Goal: Task Accomplishment & Management: Manage account settings

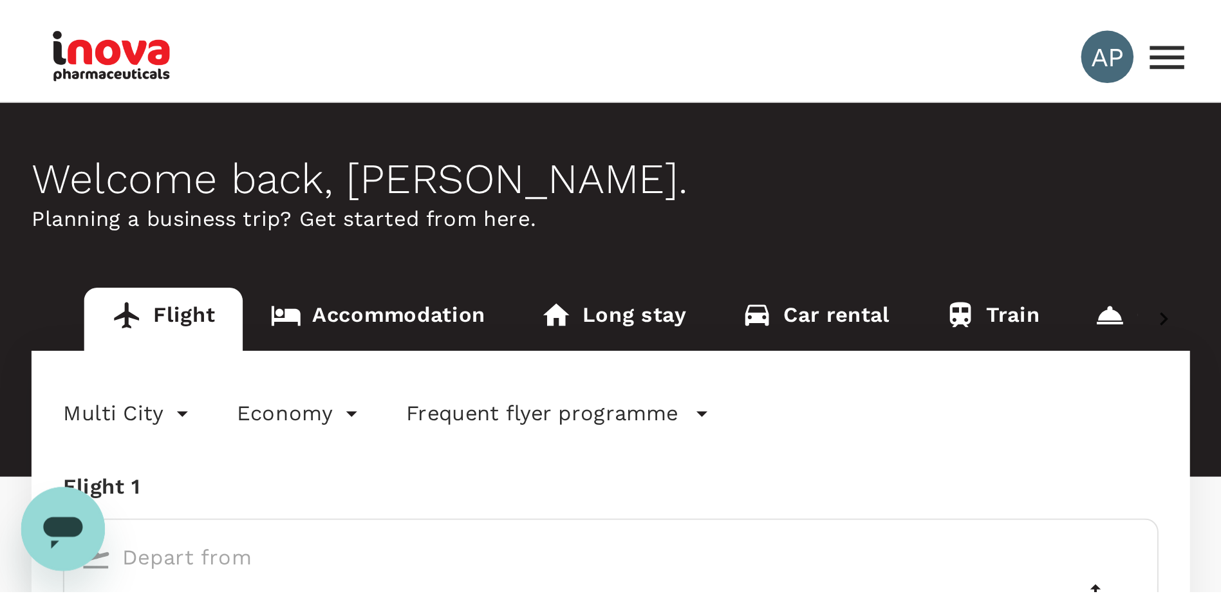
scroll to position [6, 0]
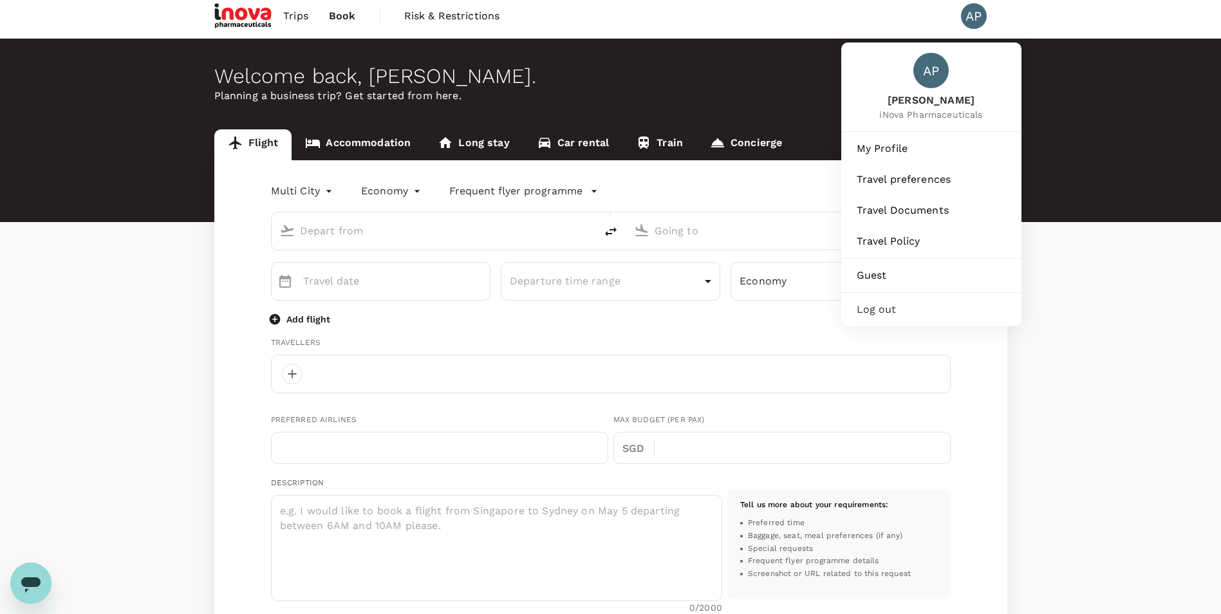
type input "oneway"
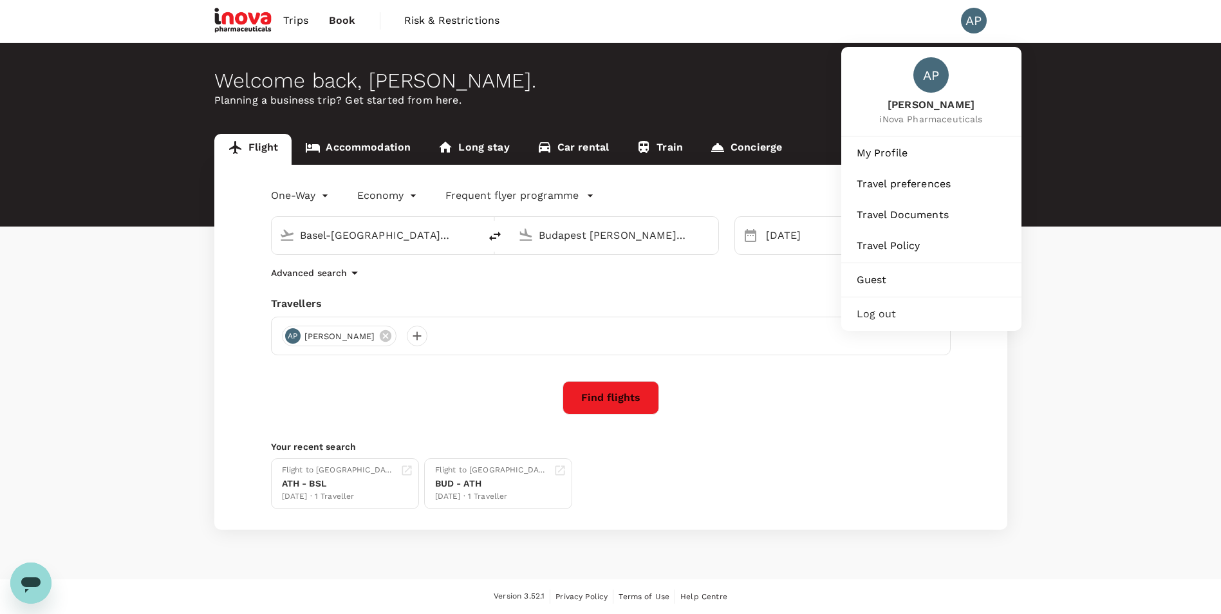
scroll to position [1, 0]
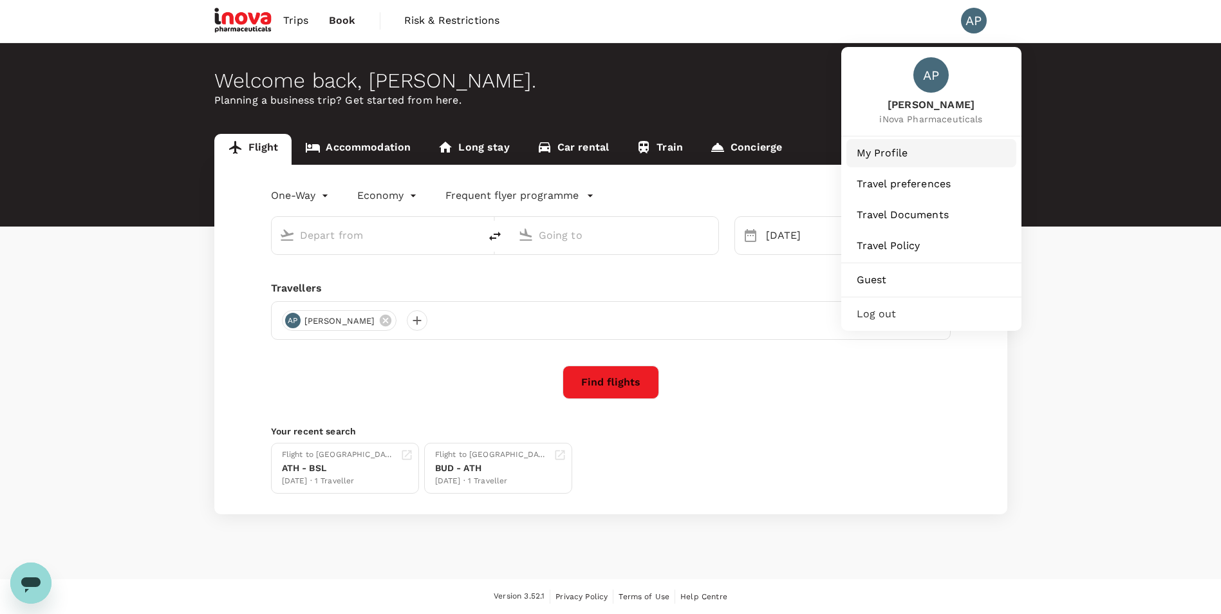
type input "Basel-[GEOGRAPHIC_DATA]-[GEOGRAPHIC_DATA] (BSL)"
type input "Budapest [PERSON_NAME] Intl ([PERSON_NAME])"
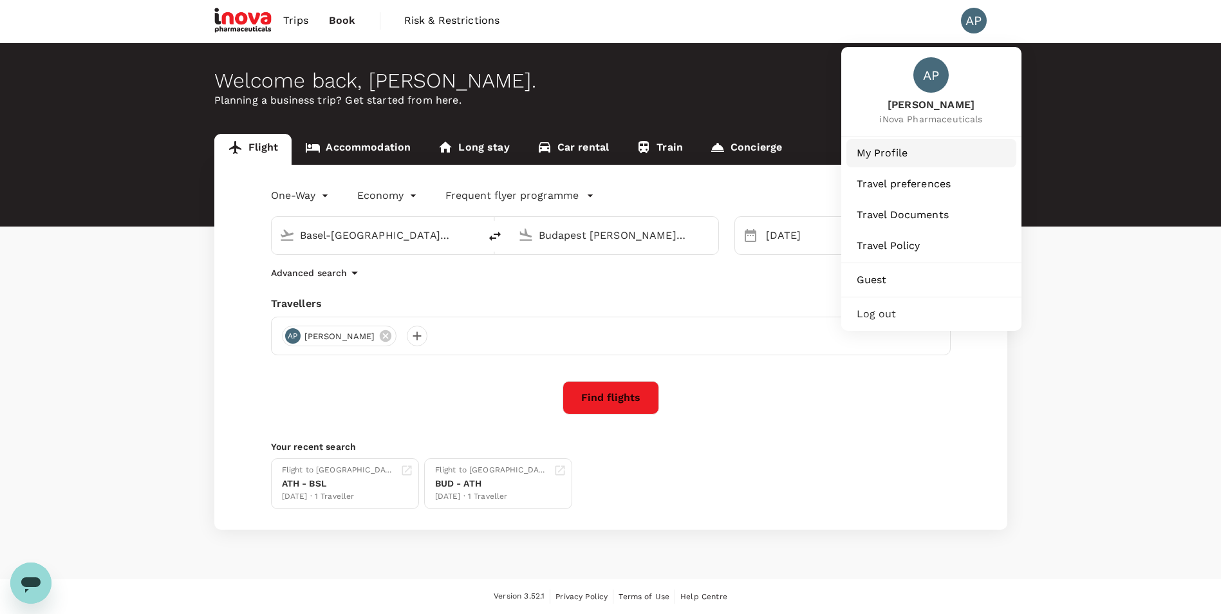
click at [818, 157] on span "My Profile" at bounding box center [931, 153] width 149 height 15
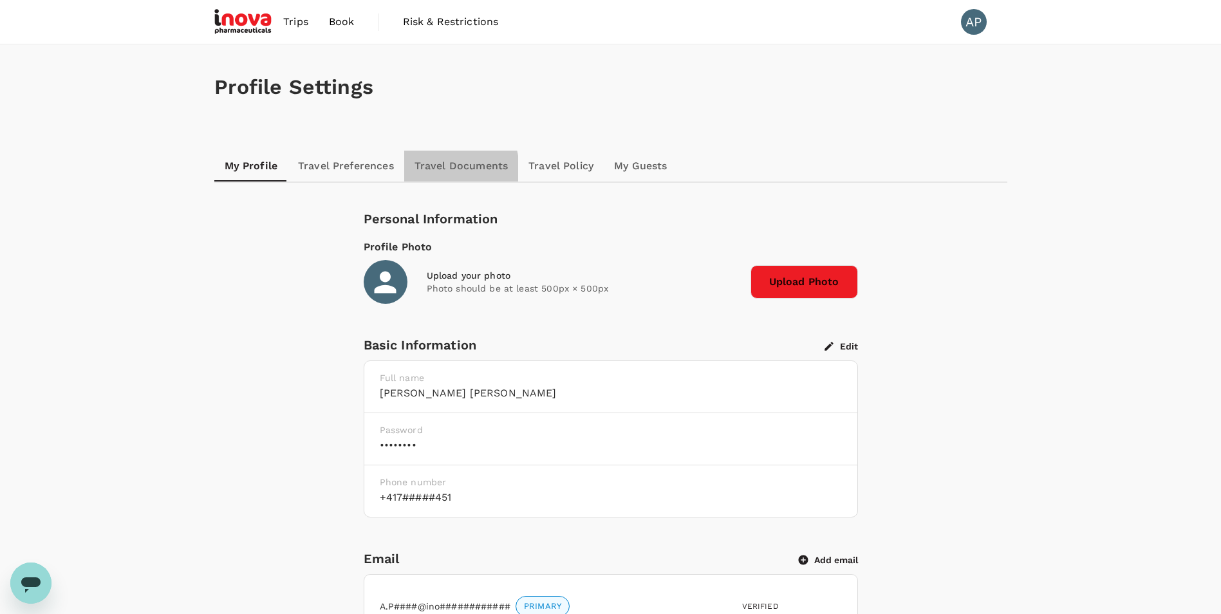
click at [427, 171] on link "Travel Documents" at bounding box center [461, 166] width 114 height 31
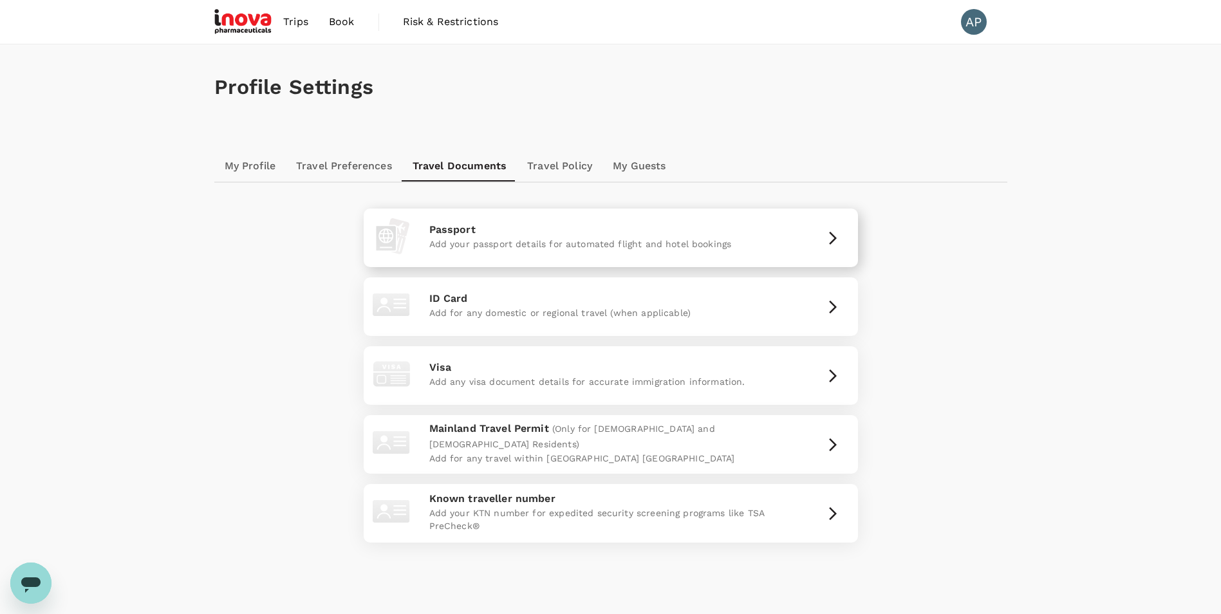
click at [628, 238] on p "Add your passport details for automated flight and hotel bookings" at bounding box center [610, 244] width 363 height 13
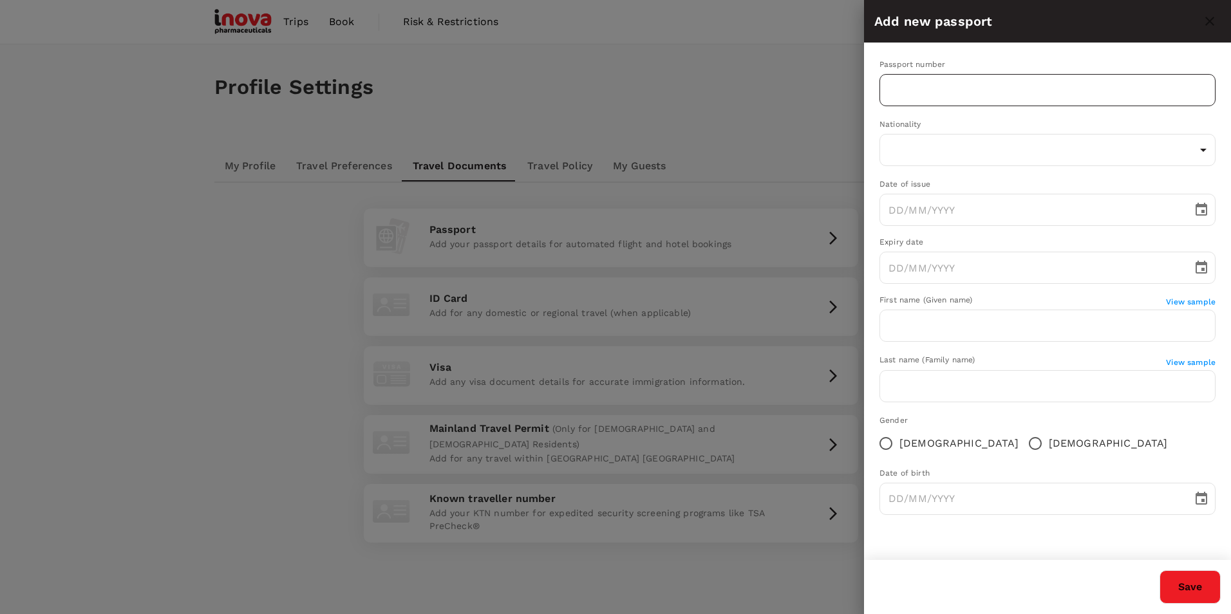
click at [818, 80] on input "text" at bounding box center [1048, 90] width 336 height 32
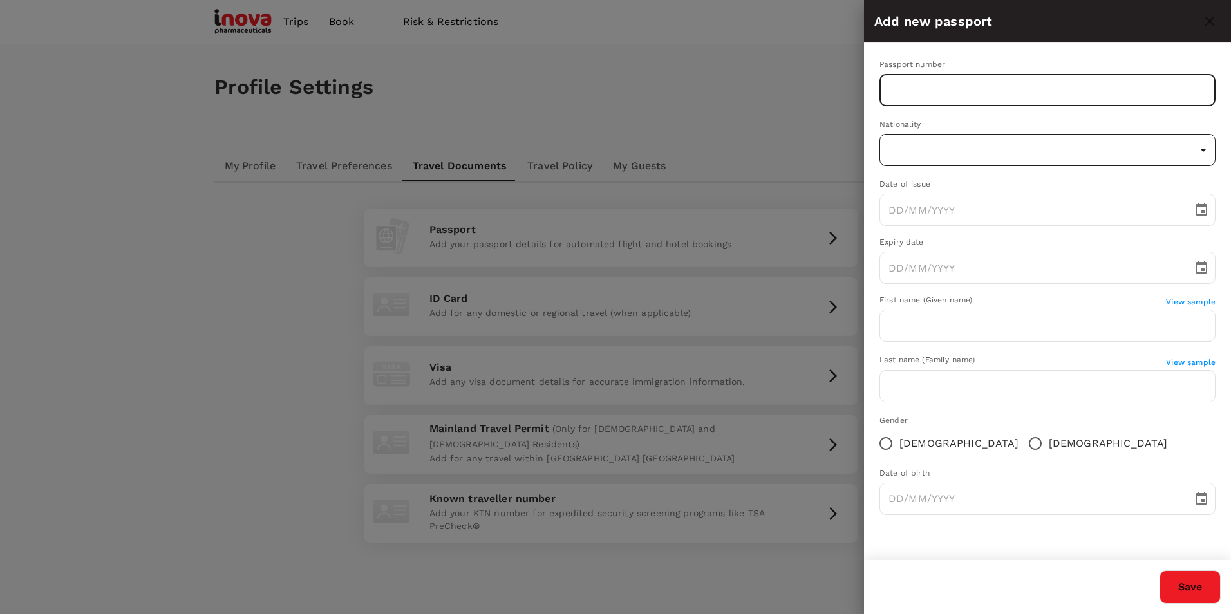
click at [818, 153] on body "Trips Book Risk & Restrictions AP Profile Settings My Profile Travel Preference…" at bounding box center [615, 336] width 1231 height 673
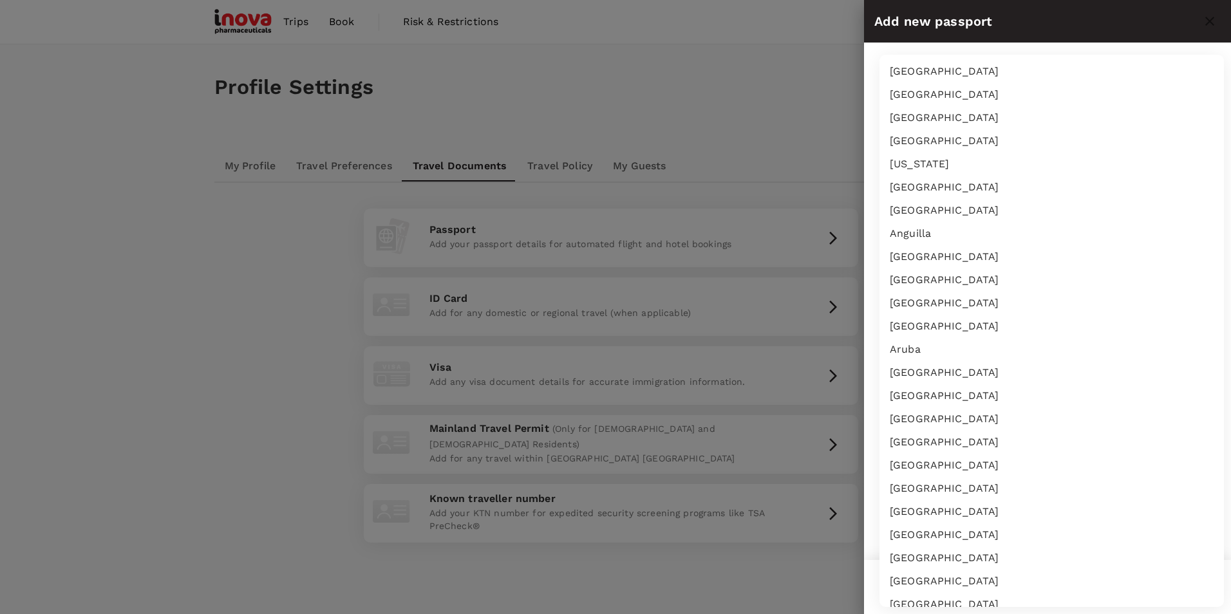
click at [804, 96] on div at bounding box center [615, 307] width 1231 height 614
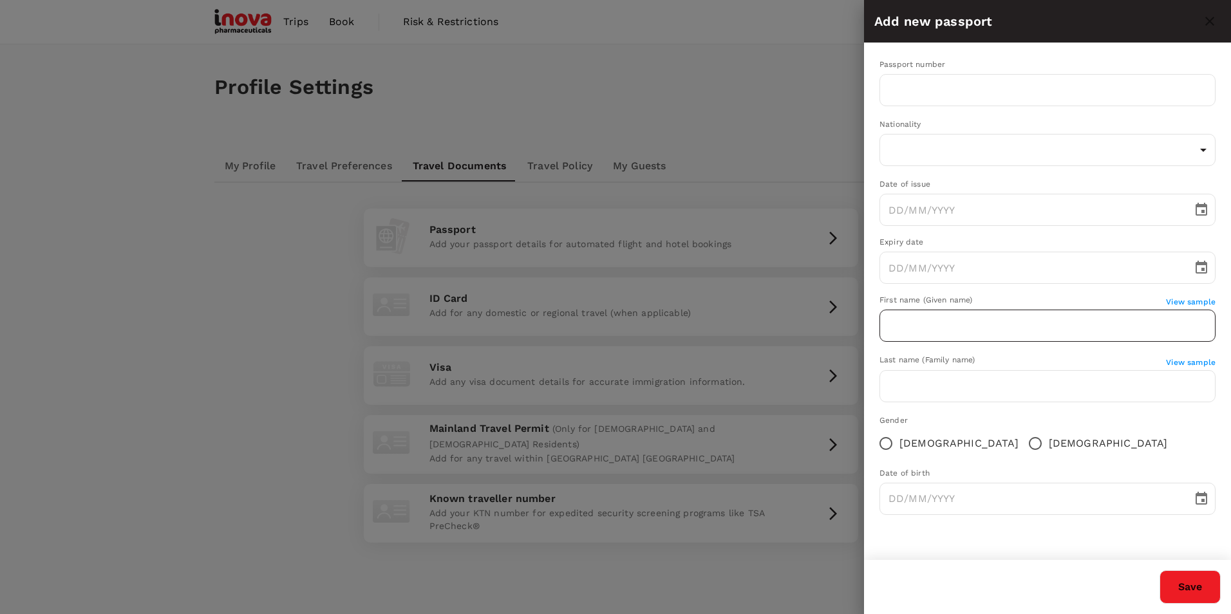
click at [818, 319] on input "text" at bounding box center [1048, 326] width 336 height 32
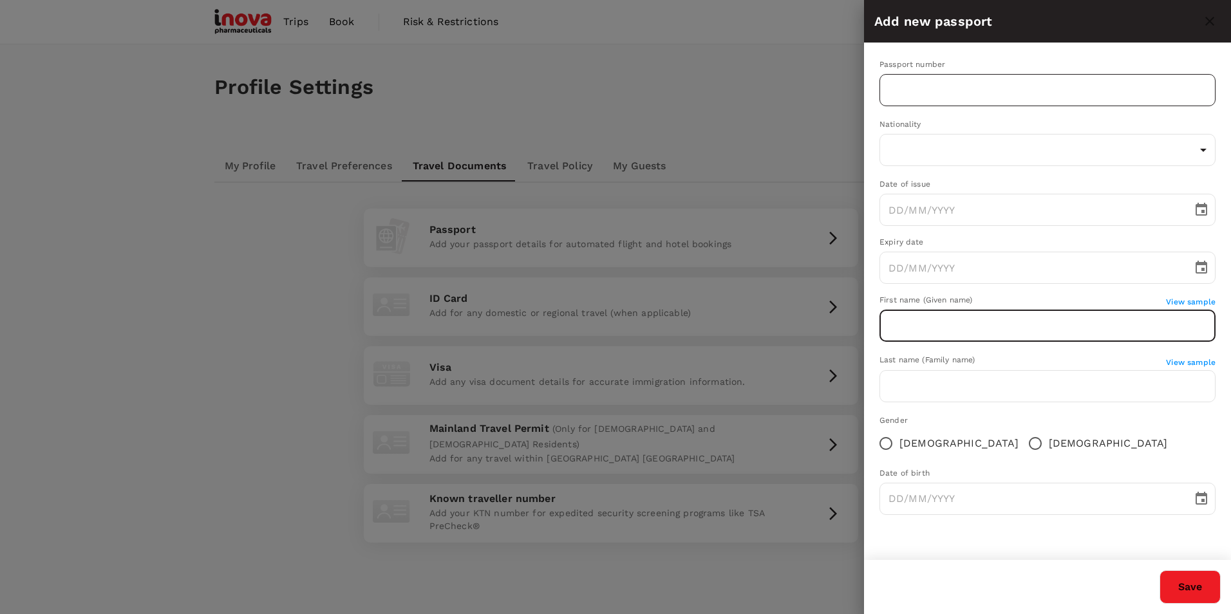
click at [818, 80] on input "text" at bounding box center [1048, 90] width 336 height 32
